Goal: Task Accomplishment & Management: Manage account settings

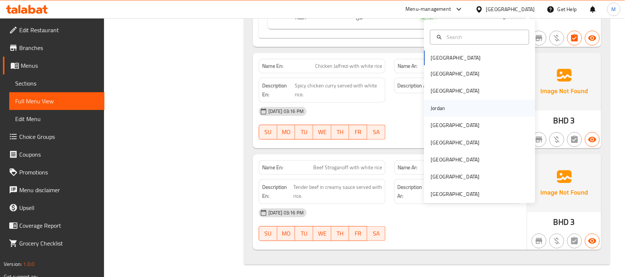
click at [438, 108] on div "Jordan" at bounding box center [438, 108] width 14 height 8
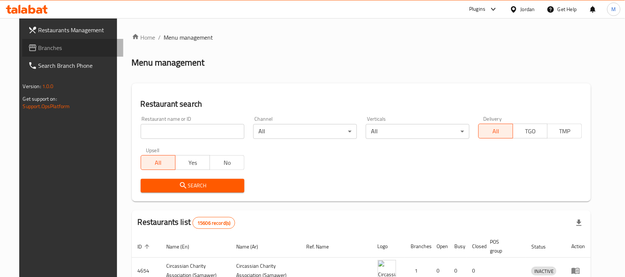
click at [38, 46] on span "Branches" at bounding box center [77, 47] width 79 height 9
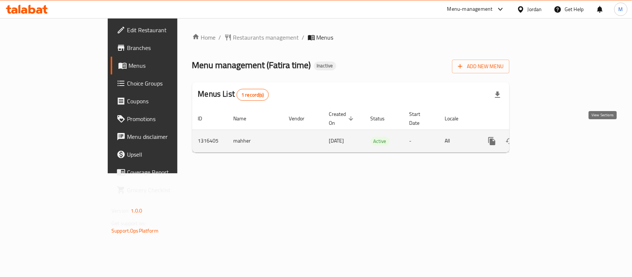
click at [548, 138] on icon "enhanced table" at bounding box center [545, 141] width 7 height 7
click at [550, 137] on icon "enhanced table" at bounding box center [545, 141] width 9 height 9
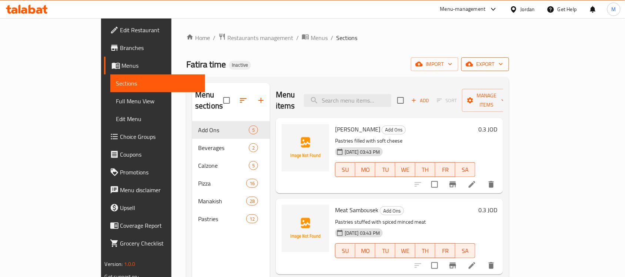
click at [503, 63] on span "export" at bounding box center [485, 64] width 36 height 9
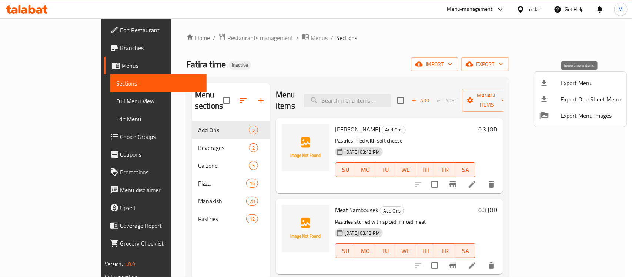
click at [580, 80] on span "Export Menu" at bounding box center [590, 82] width 60 height 9
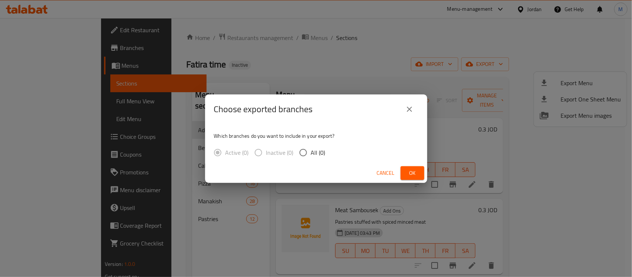
click at [313, 153] on span "All (0)" at bounding box center [318, 152] width 14 height 9
click at [311, 153] on input "All (0)" at bounding box center [303, 153] width 16 height 16
radio input "true"
click at [414, 170] on span "Ok" at bounding box center [412, 172] width 12 height 9
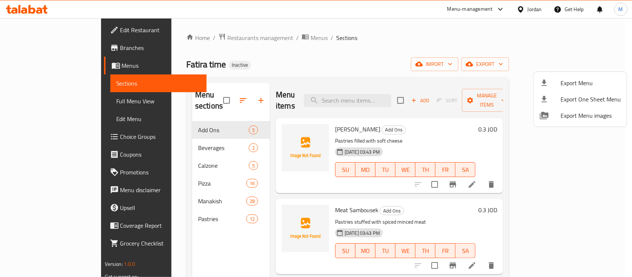
click at [408, 168] on div at bounding box center [316, 138] width 632 height 277
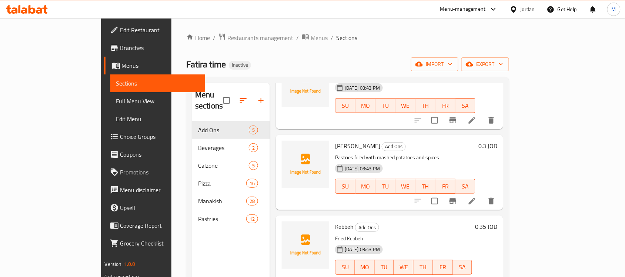
scroll to position [104, 0]
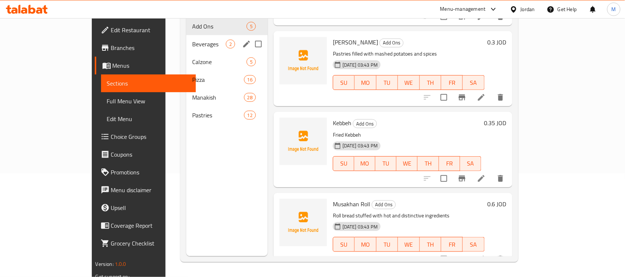
click at [192, 40] on span "Beverages" at bounding box center [209, 44] width 34 height 9
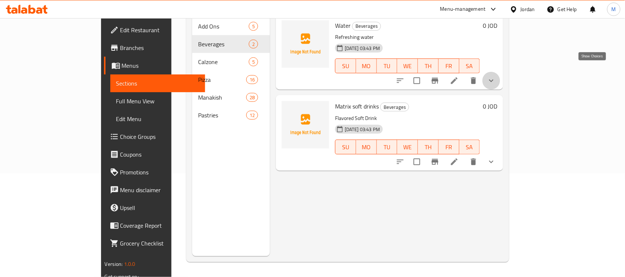
click at [496, 76] on icon "show more" at bounding box center [491, 80] width 9 height 9
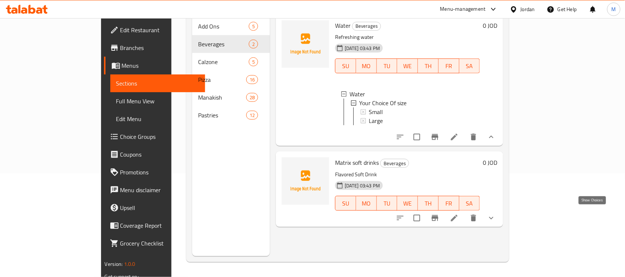
click at [496, 214] on icon "show more" at bounding box center [491, 218] width 9 height 9
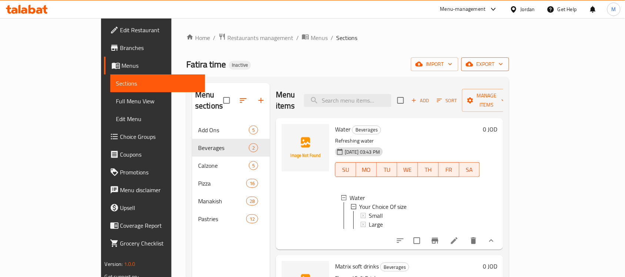
click at [503, 63] on span "export" at bounding box center [485, 64] width 36 height 9
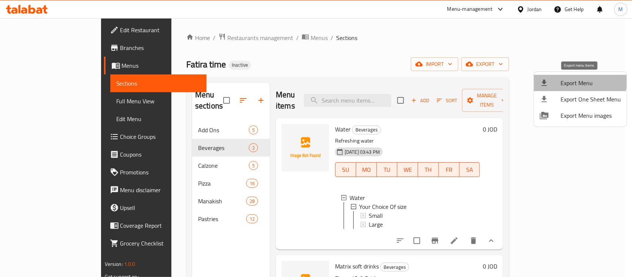
click at [578, 78] on span "Export Menu" at bounding box center [590, 82] width 60 height 9
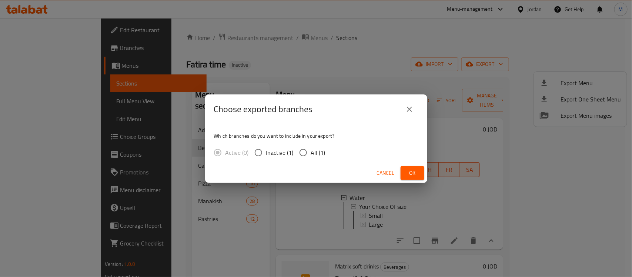
click at [312, 154] on span "All (1)" at bounding box center [318, 152] width 14 height 9
click at [311, 154] on input "All (1)" at bounding box center [303, 153] width 16 height 16
radio input "true"
click at [399, 172] on div "Cancel Ok" at bounding box center [316, 173] width 222 height 20
click at [406, 172] on span "Ok" at bounding box center [412, 172] width 12 height 9
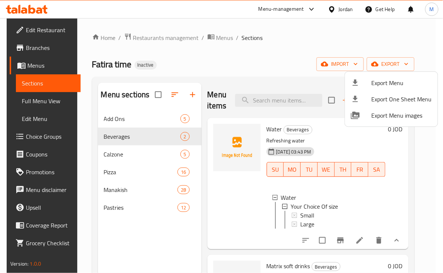
click at [346, 142] on div at bounding box center [221, 136] width 443 height 273
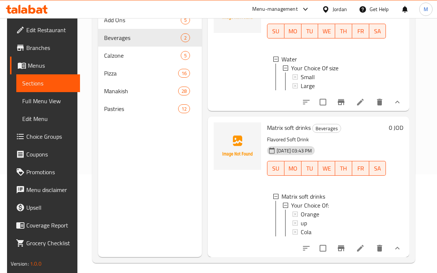
scroll to position [104, 0]
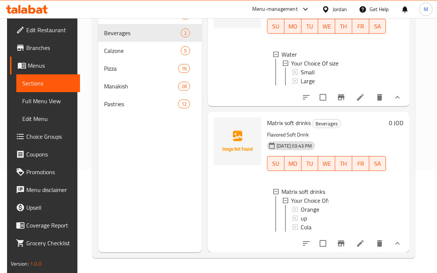
click at [365, 239] on icon at bounding box center [360, 243] width 9 height 9
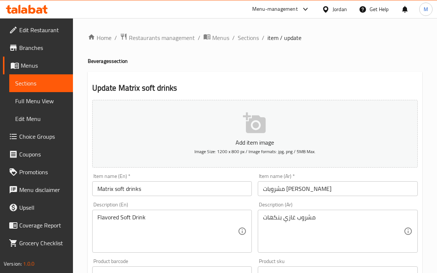
click at [272, 189] on input "مشروبات غازيه ماتركس" at bounding box center [338, 188] width 160 height 15
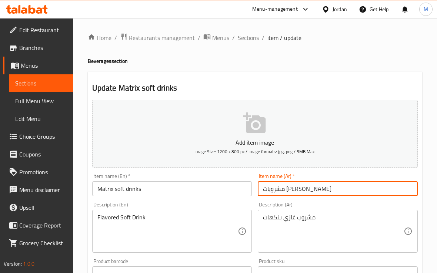
type input "مشروبات غازيه [PERSON_NAME]"
click at [281, 199] on div "Item name (Ar)   * مشروبات غازيه ماتريكس Item name (Ar) *" at bounding box center [338, 185] width 166 height 28
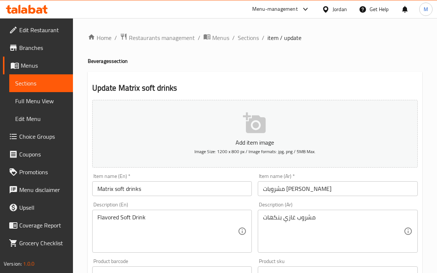
click at [238, 176] on div "Item name (En)   * Matrix soft drinks Item name (En) *" at bounding box center [172, 185] width 160 height 23
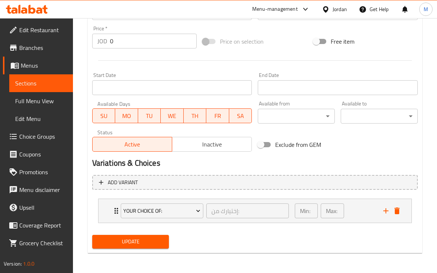
click at [150, 243] on span "Update" at bounding box center [130, 241] width 65 height 9
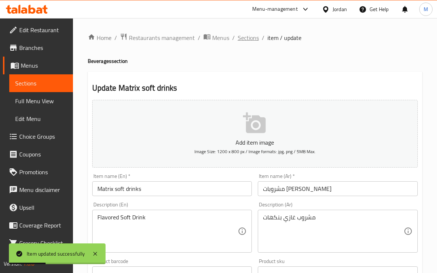
click at [252, 37] on span "Sections" at bounding box center [248, 37] width 21 height 9
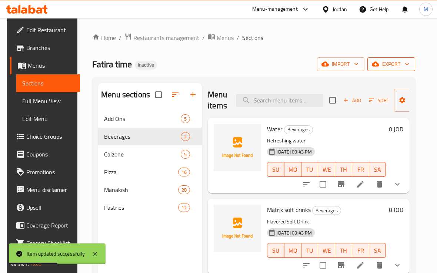
click at [393, 62] on span "export" at bounding box center [391, 64] width 36 height 9
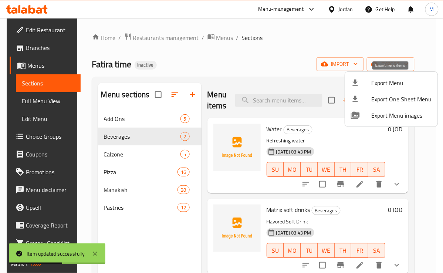
click at [386, 78] on span "Export Menu" at bounding box center [402, 82] width 60 height 9
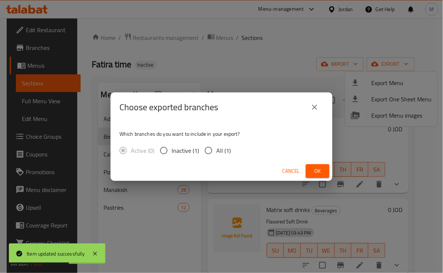
click at [220, 155] on span "All (1)" at bounding box center [223, 150] width 14 height 9
click at [216, 155] on input "All (1)" at bounding box center [209, 151] width 16 height 16
radio input "true"
click at [324, 171] on button "Ok" at bounding box center [318, 171] width 24 height 14
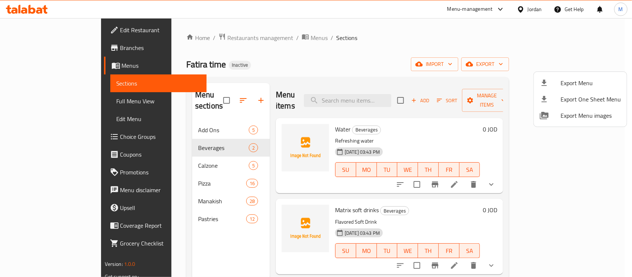
click at [169, 156] on div at bounding box center [316, 138] width 632 height 277
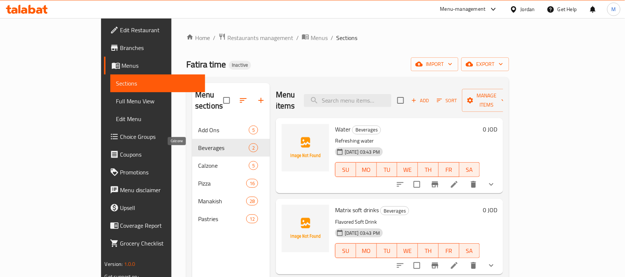
click at [198, 161] on span "Calzone" at bounding box center [223, 165] width 51 height 9
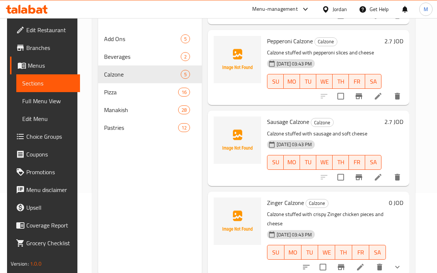
scroll to position [93, 0]
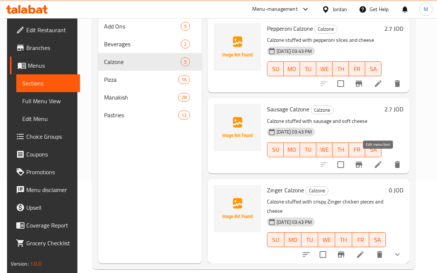
click at [379, 160] on icon at bounding box center [377, 164] width 9 height 9
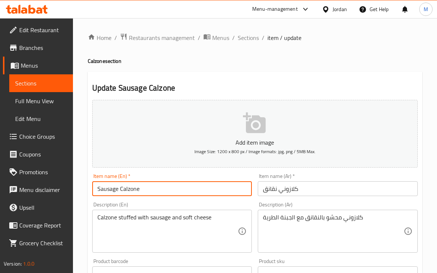
drag, startPoint x: 118, startPoint y: 188, endPoint x: 67, endPoint y: 192, distance: 51.9
click at [67, 192] on div "Edit Restaurant Branches Menus Sections Full Menu View Edit Menu Choice Groups …" at bounding box center [218, 270] width 437 height 505
type input "Hot Dog Calzone"
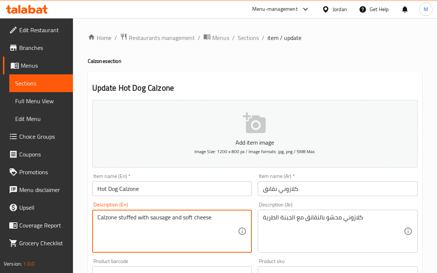
click at [154, 216] on textarea "Calzone stuffed with sausage and soft cheese" at bounding box center [167, 231] width 141 height 35
type textarea "Calzone stuffed with hot dog and soft cheese"
click at [81, 206] on div "Home / Restaurants management / Menus / Sections / item / update Calzone sectio…" at bounding box center [255, 270] width 364 height 505
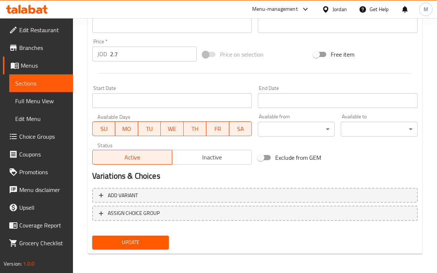
click at [122, 240] on span "Update" at bounding box center [130, 242] width 65 height 9
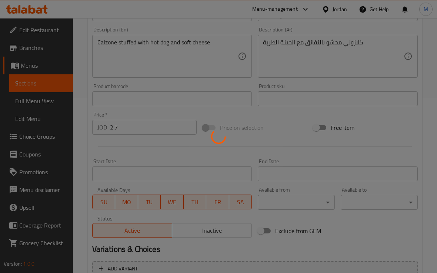
scroll to position [63, 0]
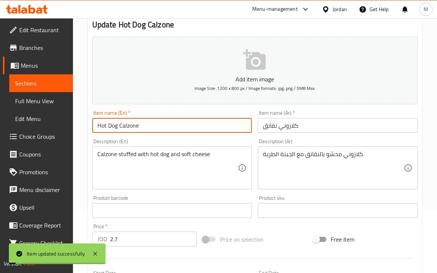
drag, startPoint x: 151, startPoint y: 125, endPoint x: 73, endPoint y: 130, distance: 77.5
click at [73, 130] on div "Home / Restaurants management / Menus / Sections / item / update Calzone sectio…" at bounding box center [255, 207] width 364 height 505
click at [33, 138] on span "Choice Groups" at bounding box center [43, 136] width 48 height 9
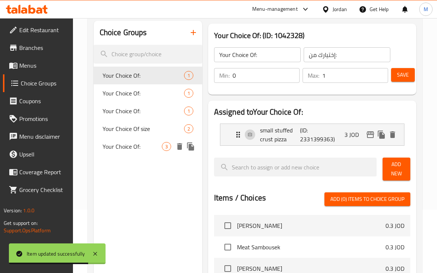
click at [132, 148] on span "Your Choice Of:" at bounding box center [132, 146] width 59 height 9
type input "Your Choice Of:"
type input "إختيارك من:"
type input "1"
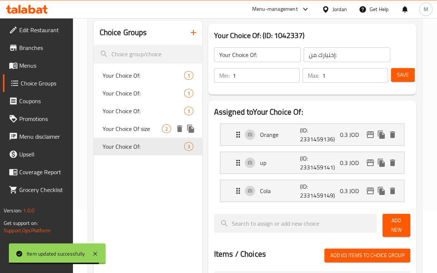
click at [147, 131] on span "Your Choice Of size" at bounding box center [132, 128] width 59 height 9
type input "Your Choice Of size"
type input "اختيارك من الحجم"
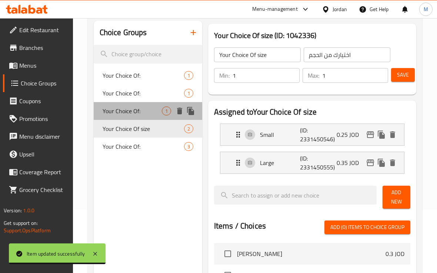
click at [134, 111] on span "Your Choice Of:" at bounding box center [132, 111] width 59 height 9
type input "Your Choice Of:"
type input "إختيارك من:"
type input "0"
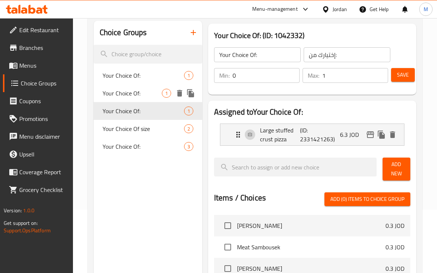
click at [130, 95] on span "Your Choice Of:" at bounding box center [132, 93] width 59 height 9
type input "Your Choice Of:"
type input "إختيارك من:"
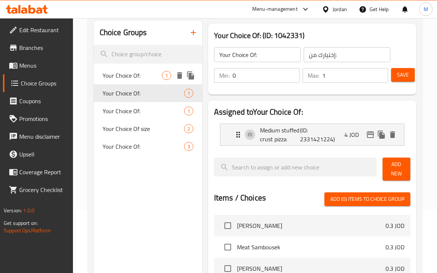
click at [132, 82] on div "Your Choice Of: 1" at bounding box center [148, 76] width 108 height 18
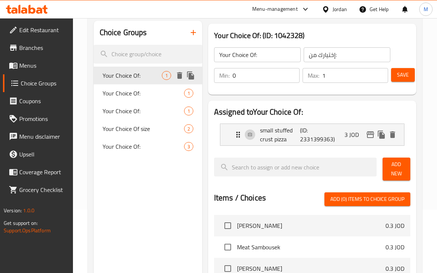
type input "Your Choice Of:"
click at [19, 62] on span "Menus" at bounding box center [43, 65] width 48 height 9
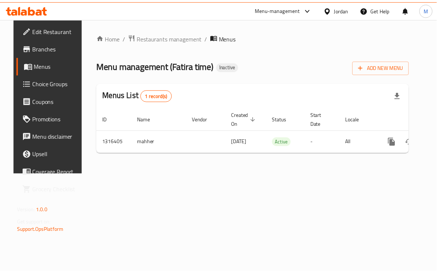
scroll to position [0, 28]
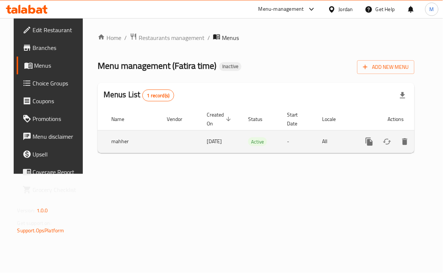
click at [421, 141] on link "enhanced table" at bounding box center [423, 142] width 18 height 18
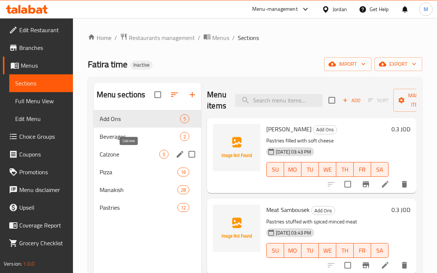
click at [115, 153] on span "Calzone" at bounding box center [130, 154] width 60 height 9
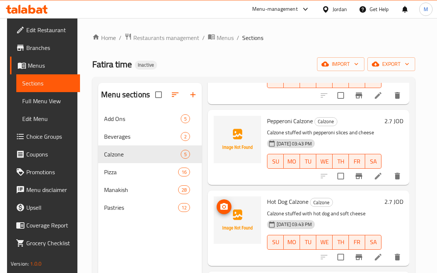
scroll to position [104, 0]
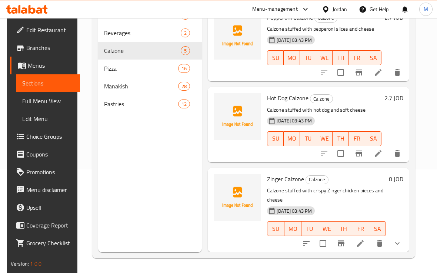
click at [364, 239] on icon at bounding box center [360, 243] width 9 height 9
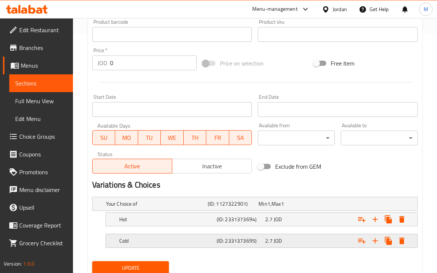
scroll to position [266, 0]
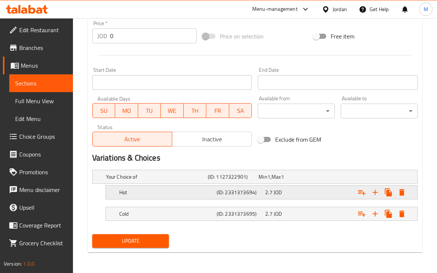
click at [137, 197] on div "Hot" at bounding box center [166, 192] width 97 height 10
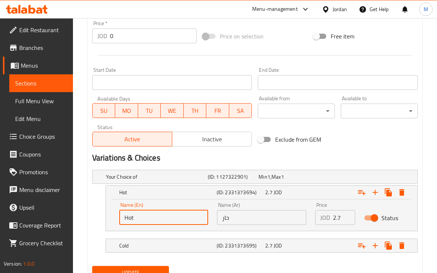
drag, startPoint x: 143, startPoint y: 216, endPoint x: 100, endPoint y: 221, distance: 43.3
click at [100, 221] on div "Hot (ID: 2331373694) 2.7 JOD Name (En) Hot Name (En) Name (Ar) حار Name (Ar) Pr…" at bounding box center [254, 208] width 325 height 46
type input "Spicy"
click at [95, 213] on div "Spicy (ID: 2331373694) 2.7 JOD Name (En) Spicy Name (En) Name (Ar) حار Name (Ar…" at bounding box center [254, 208] width 325 height 46
click at [121, 266] on button "Update" at bounding box center [130, 273] width 77 height 14
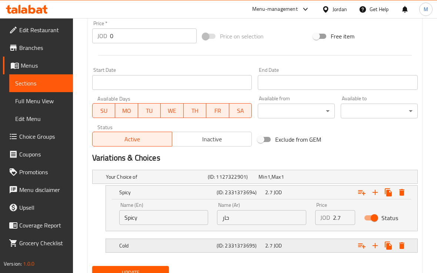
click at [164, 242] on h5 "Cold" at bounding box center [166, 245] width 94 height 7
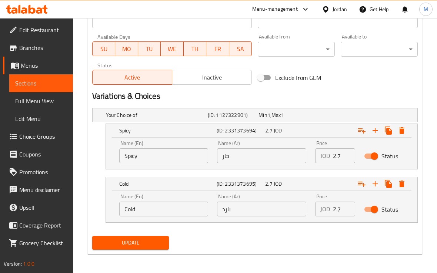
scroll to position [330, 0]
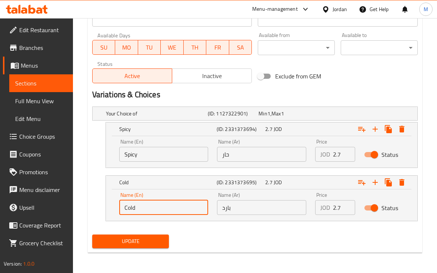
drag, startPoint x: 141, startPoint y: 206, endPoint x: 91, endPoint y: 212, distance: 50.7
click at [92, 212] on div "Cold (ID: 2331373695) 2.7 JOD Name (En) Cold Name (En) Name (Ar) بارد Name (Ar)…" at bounding box center [254, 198] width 325 height 46
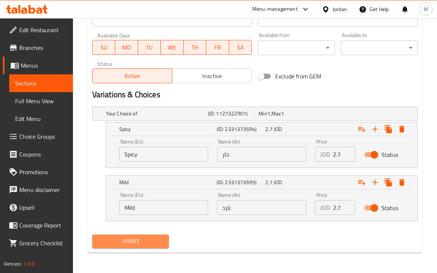
click at [141, 239] on span "Update" at bounding box center [130, 241] width 65 height 9
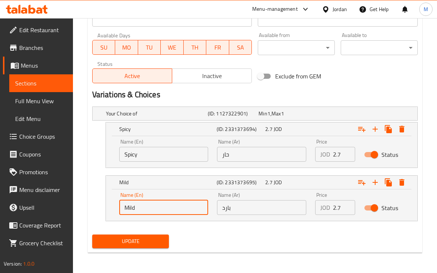
drag, startPoint x: 140, startPoint y: 207, endPoint x: 91, endPoint y: 208, distance: 48.1
click at [92, 208] on div "Mild (ID: 2331373695) 2.7 JOD Name (En) Mild Name (En) Name (Ar) بارد Name (Ar)…" at bounding box center [254, 198] width 325 height 46
type input "Cold"
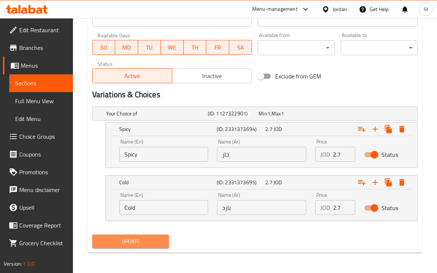
click at [138, 238] on span "Update" at bounding box center [130, 241] width 65 height 9
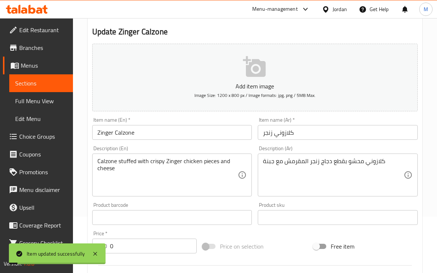
scroll to position [6, 0]
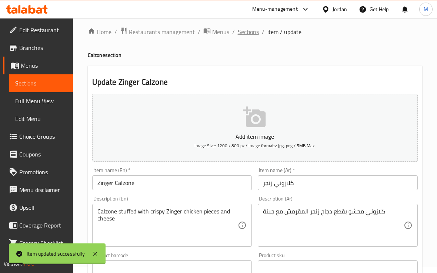
click at [242, 34] on span "Sections" at bounding box center [248, 31] width 21 height 9
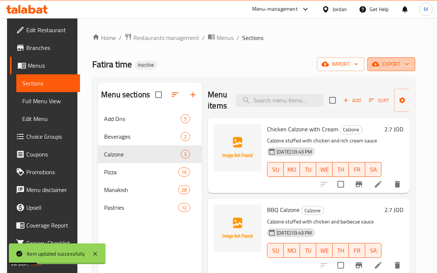
click at [408, 63] on span "export" at bounding box center [391, 64] width 36 height 9
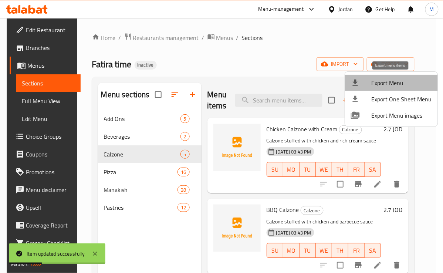
click at [402, 78] on span "Export Menu" at bounding box center [402, 82] width 60 height 9
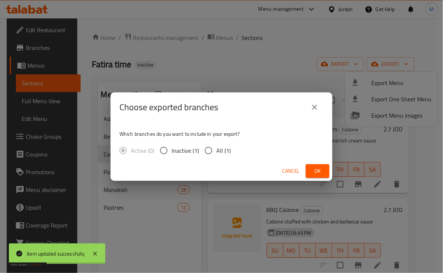
click at [223, 146] on span "All (1)" at bounding box center [223, 150] width 14 height 9
click at [216, 146] on input "All (1)" at bounding box center [209, 151] width 16 height 16
radio input "true"
click at [313, 170] on span "Ok" at bounding box center [318, 171] width 12 height 9
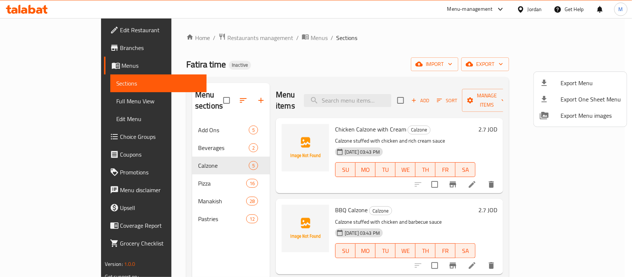
click at [396, 191] on div at bounding box center [316, 138] width 632 height 277
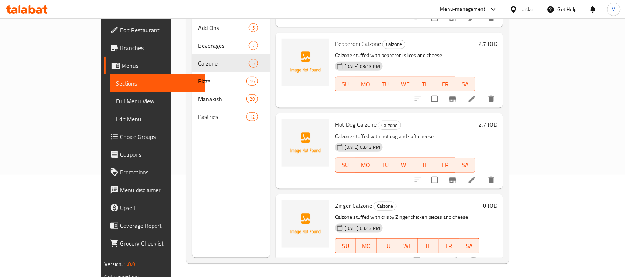
scroll to position [104, 0]
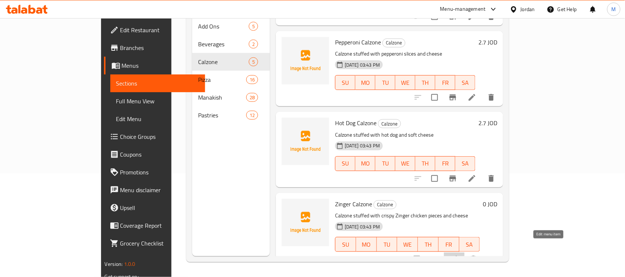
click at [459, 255] on icon at bounding box center [454, 259] width 9 height 9
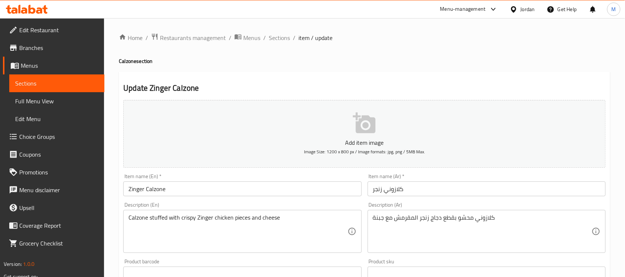
click at [284, 36] on span "Sections" at bounding box center [279, 37] width 21 height 9
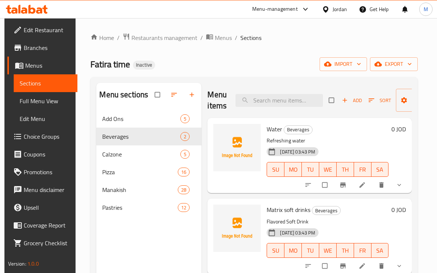
click at [241, 62] on div "Fatira time Inactive import export" at bounding box center [253, 64] width 327 height 14
click at [50, 103] on span "Full Menu View" at bounding box center [46, 101] width 52 height 9
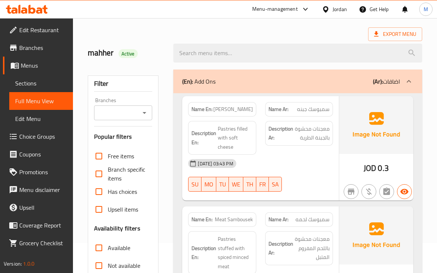
scroll to position [46, 0]
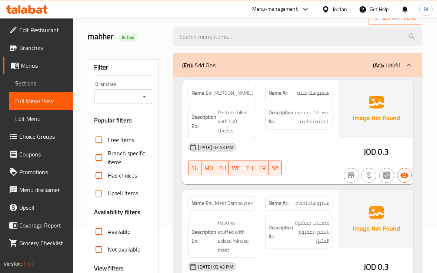
click at [320, 150] on div "[DATE] 03:43 PM" at bounding box center [260, 147] width 153 height 18
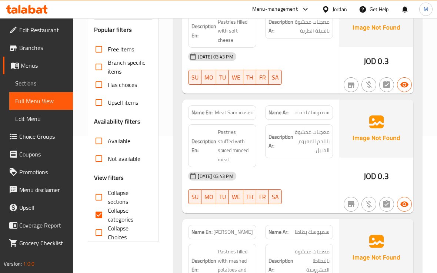
scroll to position [139, 0]
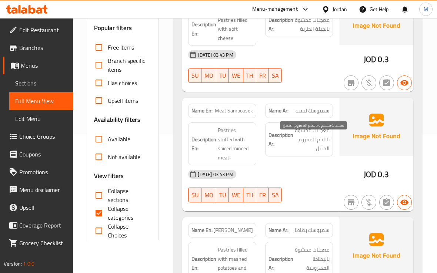
click at [318, 153] on span "معجنات محشوة باللحم المفروم المتبل" at bounding box center [312, 139] width 35 height 27
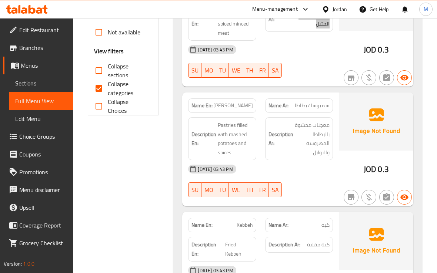
scroll to position [289, 0]
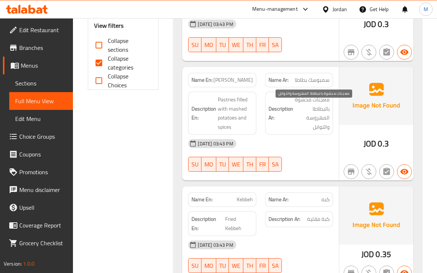
click at [295, 128] on span "معجنات محشوة بالبطاطا المهروسة والتوابل" at bounding box center [312, 113] width 35 height 36
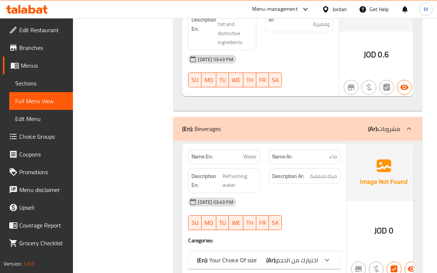
scroll to position [659, 0]
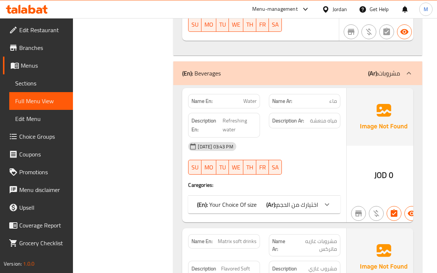
drag, startPoint x: 309, startPoint y: 166, endPoint x: 309, endPoint y: 202, distance: 35.9
click at [309, 166] on div "08-10-2025 03:43 PM SU MO TU WE TH FR SA" at bounding box center [264, 158] width 161 height 41
click at [309, 210] on span "اختيارك من الحجم" at bounding box center [297, 204] width 42 height 11
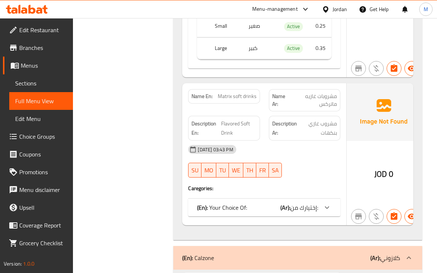
scroll to position [890, 0]
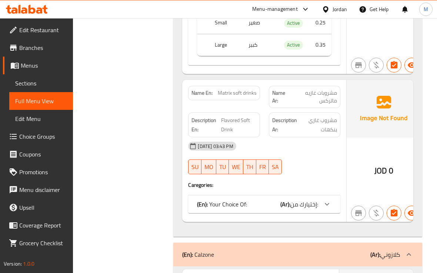
click at [289, 210] on b "(Ar):" at bounding box center [285, 204] width 10 height 11
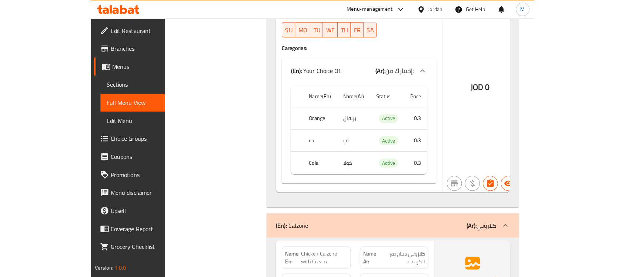
scroll to position [983, 0]
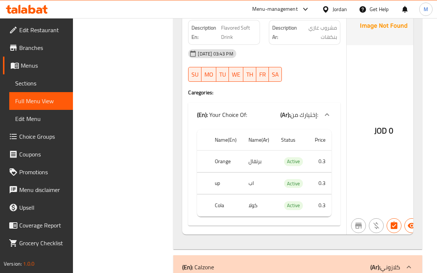
click at [325, 83] on div "08-10-2025 03:43 PM SU MO TU WE TH FR SA" at bounding box center [264, 65] width 161 height 41
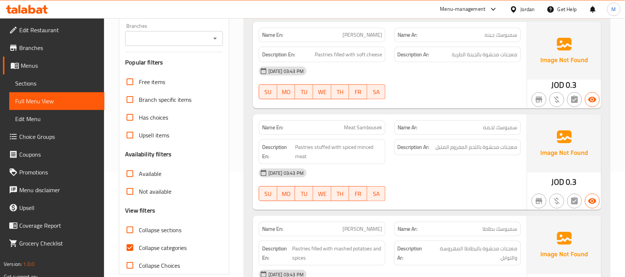
scroll to position [104, 0]
click at [155, 232] on span "Collapse sections" at bounding box center [160, 230] width 43 height 9
click at [139, 232] on input "Collapse sections" at bounding box center [130, 230] width 18 height 18
checkbox input "true"
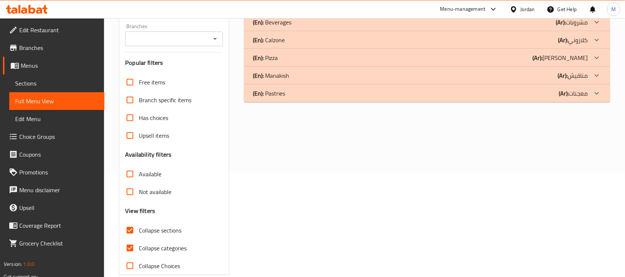
click at [149, 246] on span "Collapse categories" at bounding box center [163, 248] width 48 height 9
click at [139, 246] on input "Collapse categories" at bounding box center [130, 248] width 18 height 18
checkbox input "false"
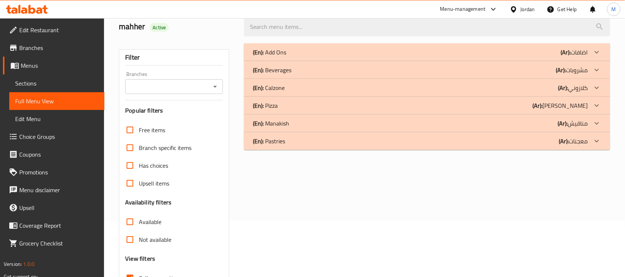
scroll to position [11, 0]
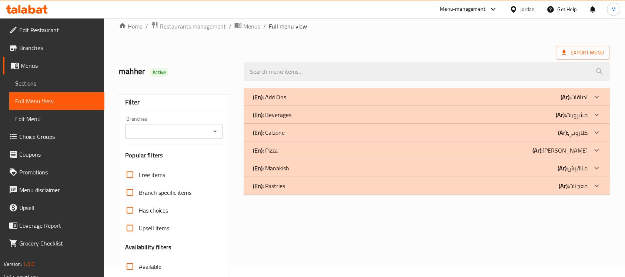
click at [288, 115] on p "(En): Beverages" at bounding box center [272, 114] width 38 height 9
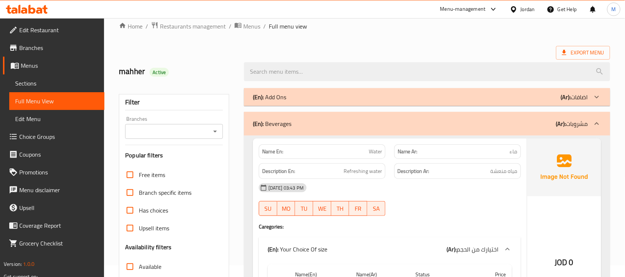
click at [286, 97] on div "(En): Add Ons (Ar): اضافات" at bounding box center [420, 97] width 335 height 9
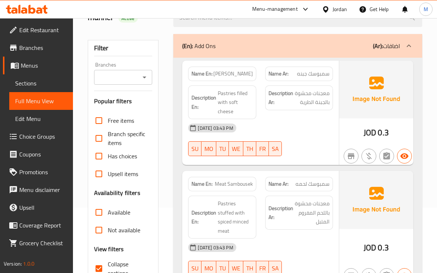
scroll to position [93, 0]
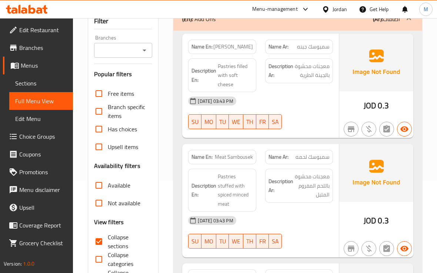
click at [300, 110] on div "[DATE] 03:43 PM" at bounding box center [260, 101] width 153 height 18
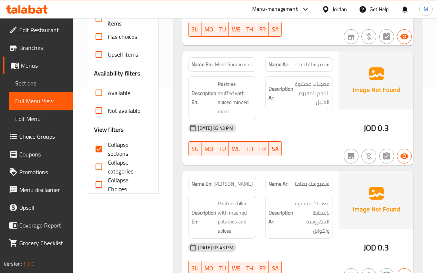
click at [292, 103] on strong "Description Ar:" at bounding box center [280, 93] width 25 height 18
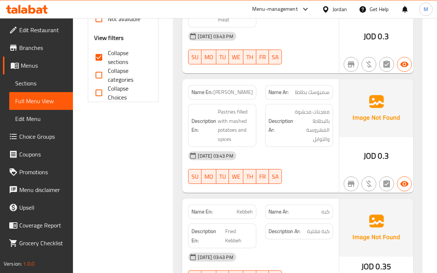
scroll to position [278, 0]
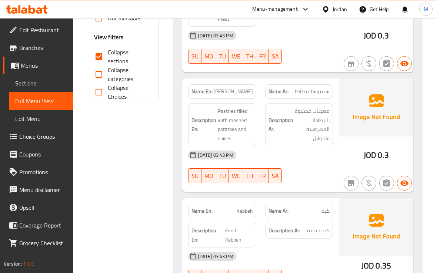
click at [329, 108] on div "Description Ar: معجنات محشوة بالبطاطا المهروسة والتوابل" at bounding box center [299, 125] width 77 height 52
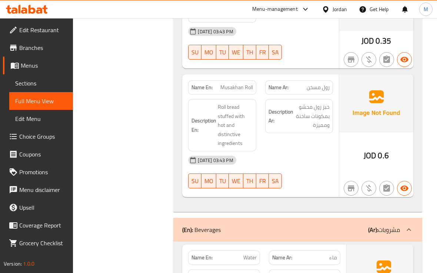
scroll to position [509, 0]
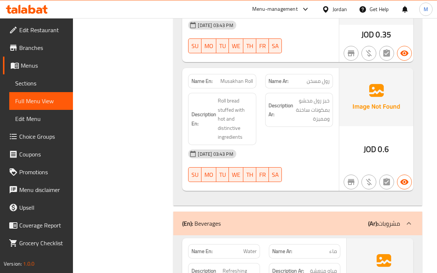
click at [277, 116] on strong "Description Ar:" at bounding box center [280, 110] width 25 height 18
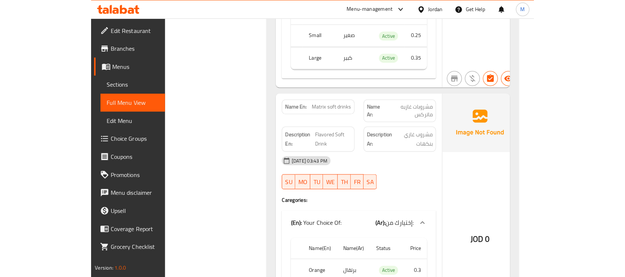
scroll to position [879, 0]
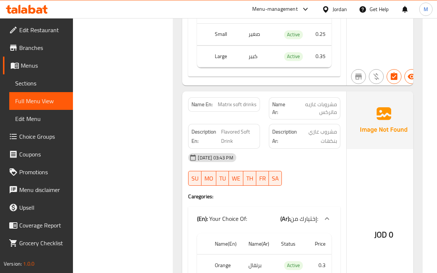
click at [332, 116] on span "مشروبات غازيه ماتركس" at bounding box center [314, 109] width 47 height 16
copy span "ماتركس"
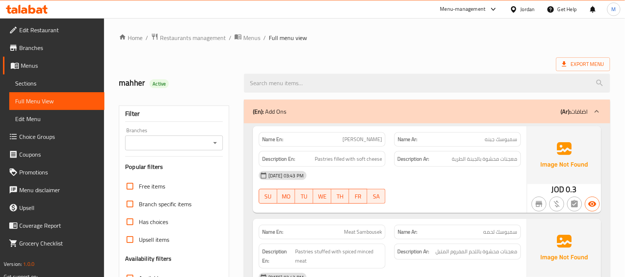
scroll to position [185, 0]
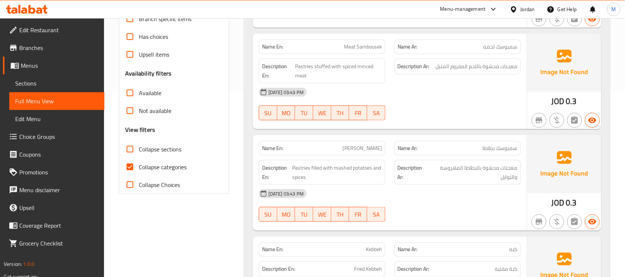
click at [144, 167] on span "Collapse categories" at bounding box center [163, 166] width 48 height 9
click at [139, 167] on input "Collapse categories" at bounding box center [130, 167] width 18 height 18
checkbox input "false"
click at [152, 149] on span "Collapse sections" at bounding box center [160, 149] width 43 height 9
click at [139, 149] on input "Collapse sections" at bounding box center [130, 149] width 18 height 18
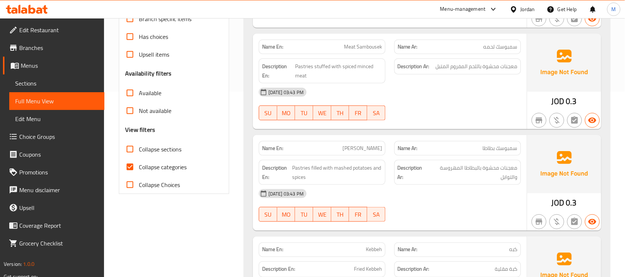
checkbox input "true"
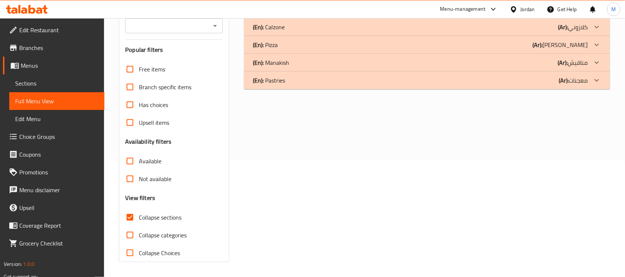
scroll to position [24, 0]
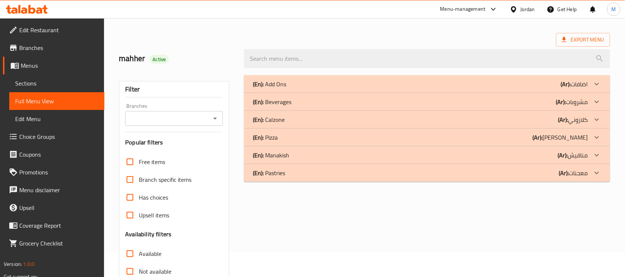
click at [281, 99] on p "(En): Beverages" at bounding box center [272, 101] width 38 height 9
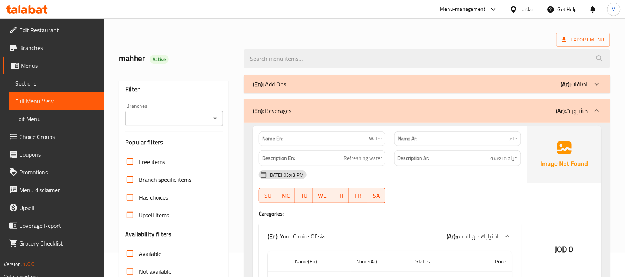
click at [284, 85] on p "(En): Add Ons" at bounding box center [269, 84] width 33 height 9
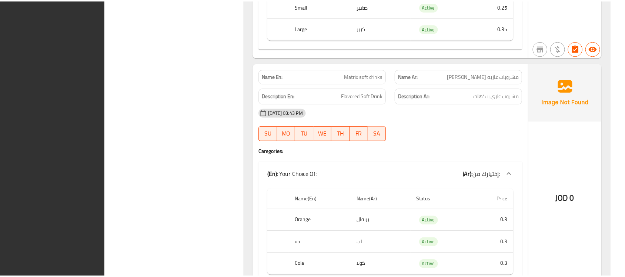
scroll to position [935, 0]
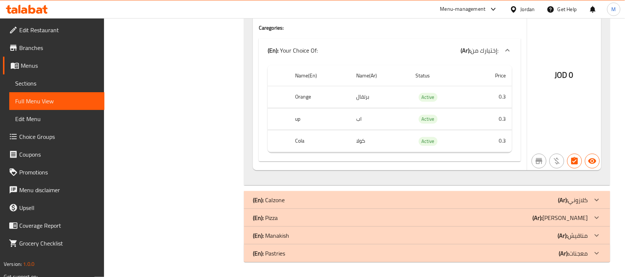
click at [309, 197] on div "(En): Calzone (Ar): كلازوني" at bounding box center [420, 199] width 335 height 9
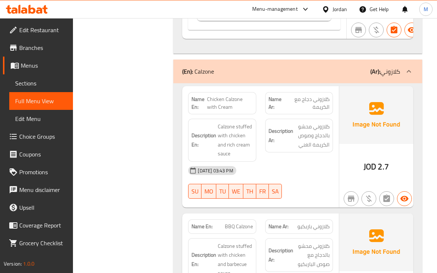
scroll to position [1212, 0]
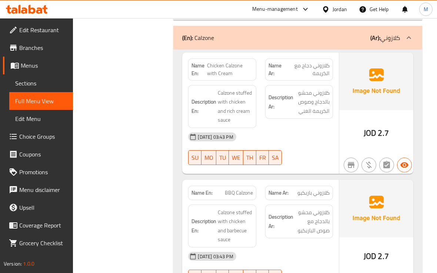
click at [310, 139] on div "[DATE] 03:43 PM" at bounding box center [260, 137] width 153 height 18
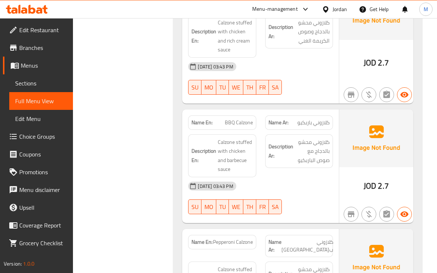
scroll to position [1305, 0]
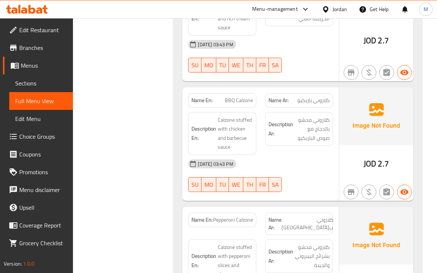
click at [284, 146] on div "Description Ar: كلازوني محشو بالدجاج مع صوص الباربكيو" at bounding box center [299, 129] width 68 height 34
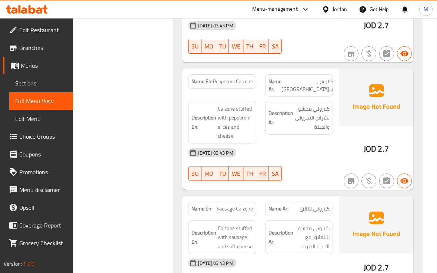
scroll to position [1444, 0]
click at [305, 128] on span "كلازوني محشو بشرائح البيبروني والجبنة" at bounding box center [312, 117] width 35 height 27
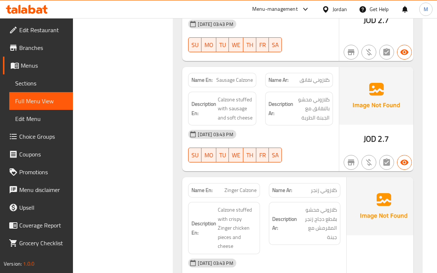
scroll to position [1582, 0]
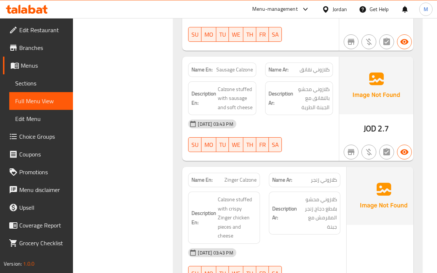
click at [238, 74] on span "Sausage Calzone" at bounding box center [234, 70] width 37 height 8
copy span "Sausage Calzone"
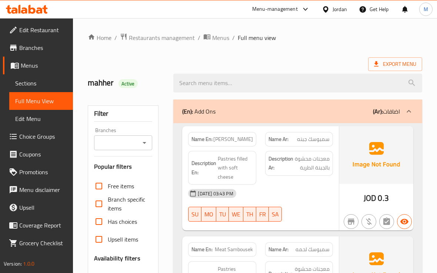
scroll to position [121, 0]
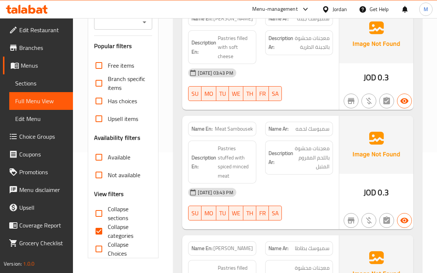
click at [97, 232] on input "Collapse categories" at bounding box center [99, 231] width 18 height 18
checkbox input "false"
click at [97, 213] on input "Collapse sections" at bounding box center [99, 214] width 18 height 18
checkbox input "true"
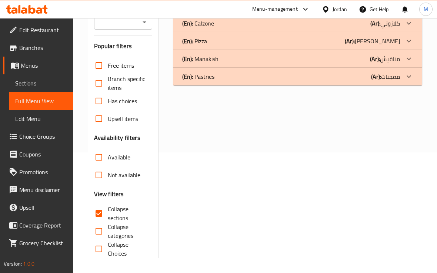
click at [219, 24] on div "(En): Calzone (Ar): كلازوني" at bounding box center [290, 23] width 217 height 9
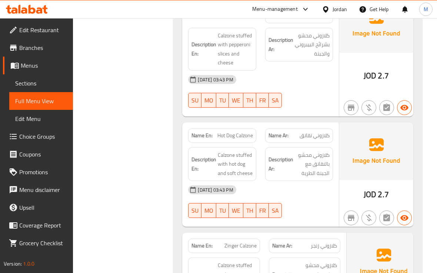
scroll to position [466, 0]
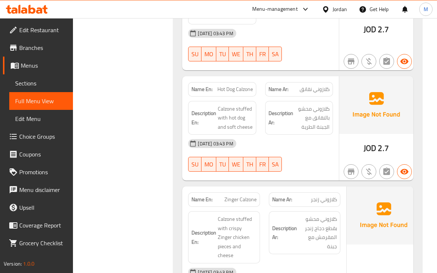
click at [293, 126] on h6 "Description Ar: كلازوني محشو بالنقانق مع الجبنة الطرية" at bounding box center [298, 117] width 61 height 27
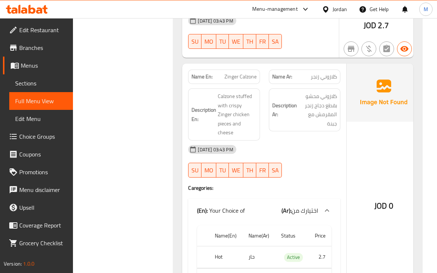
scroll to position [604, 0]
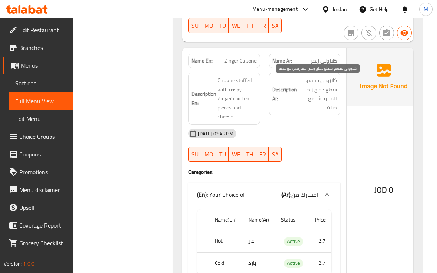
click at [305, 109] on span "كلازوني محشو بقطع دجاج زنجر المقرمش مع جبنة" at bounding box center [317, 94] width 39 height 36
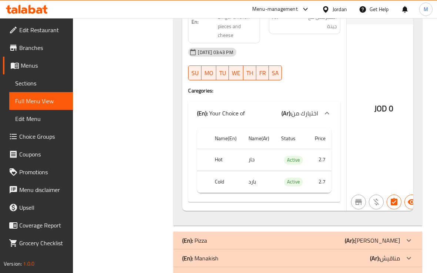
scroll to position [697, 0]
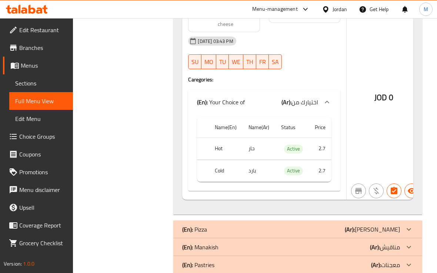
click at [251, 179] on td "بارد" at bounding box center [258, 171] width 33 height 22
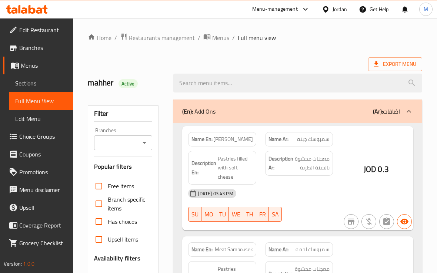
drag, startPoint x: 272, startPoint y: 59, endPoint x: 153, endPoint y: 187, distance: 174.6
click at [272, 59] on div at bounding box center [218, 136] width 437 height 273
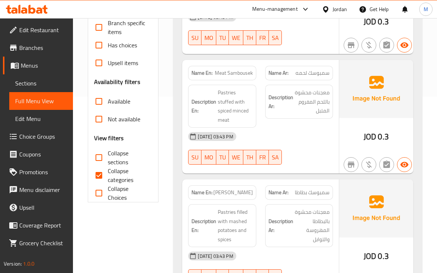
scroll to position [185, 0]
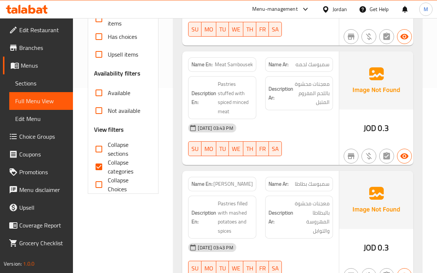
click at [114, 168] on span "Collapse categories" at bounding box center [127, 167] width 39 height 18
click at [108, 168] on input "Collapse categories" at bounding box center [99, 167] width 18 height 18
checkbox input "false"
